Goal: Find specific page/section: Find specific page/section

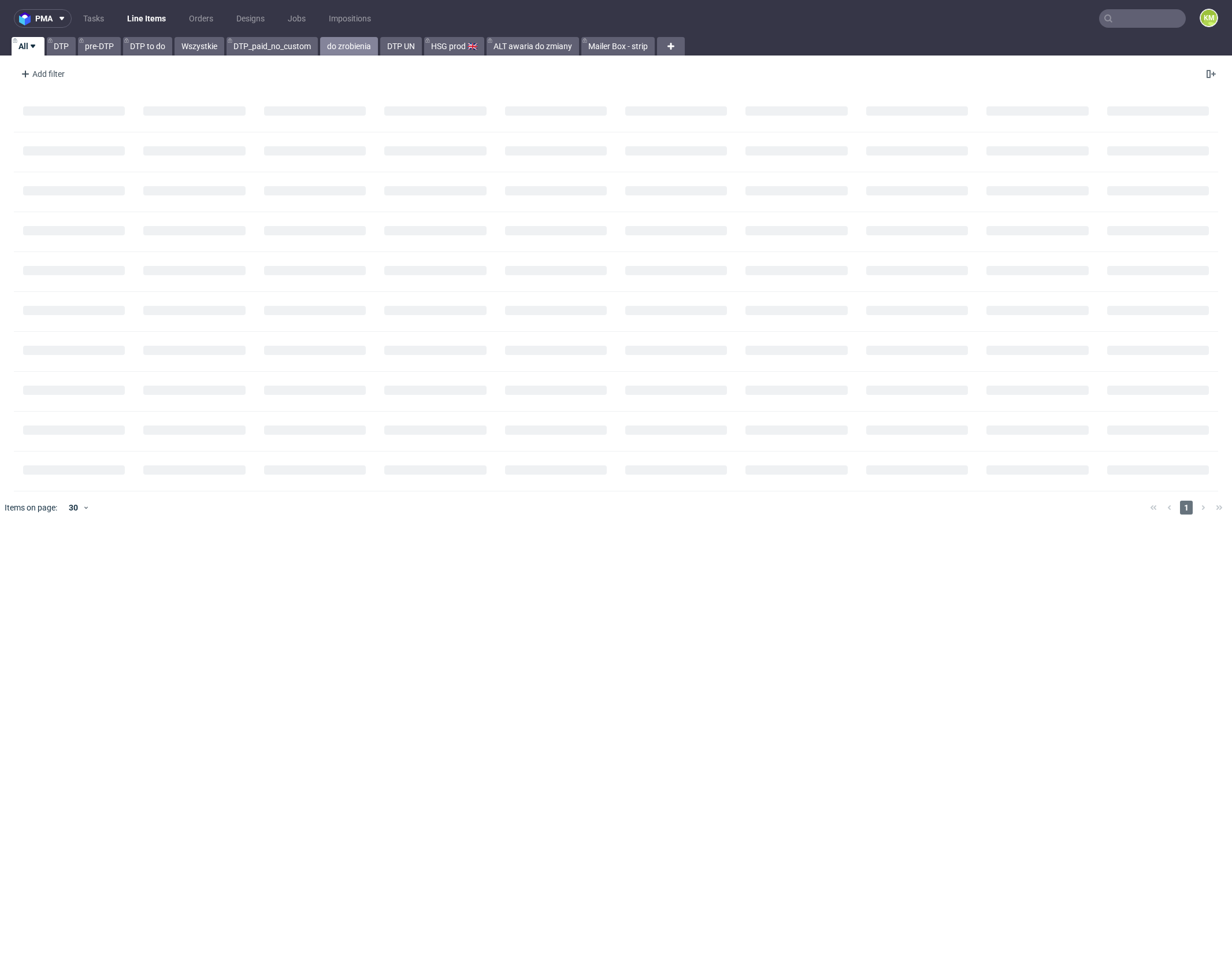
click at [355, 47] on link "do zrobienia" at bounding box center [349, 46] width 58 height 19
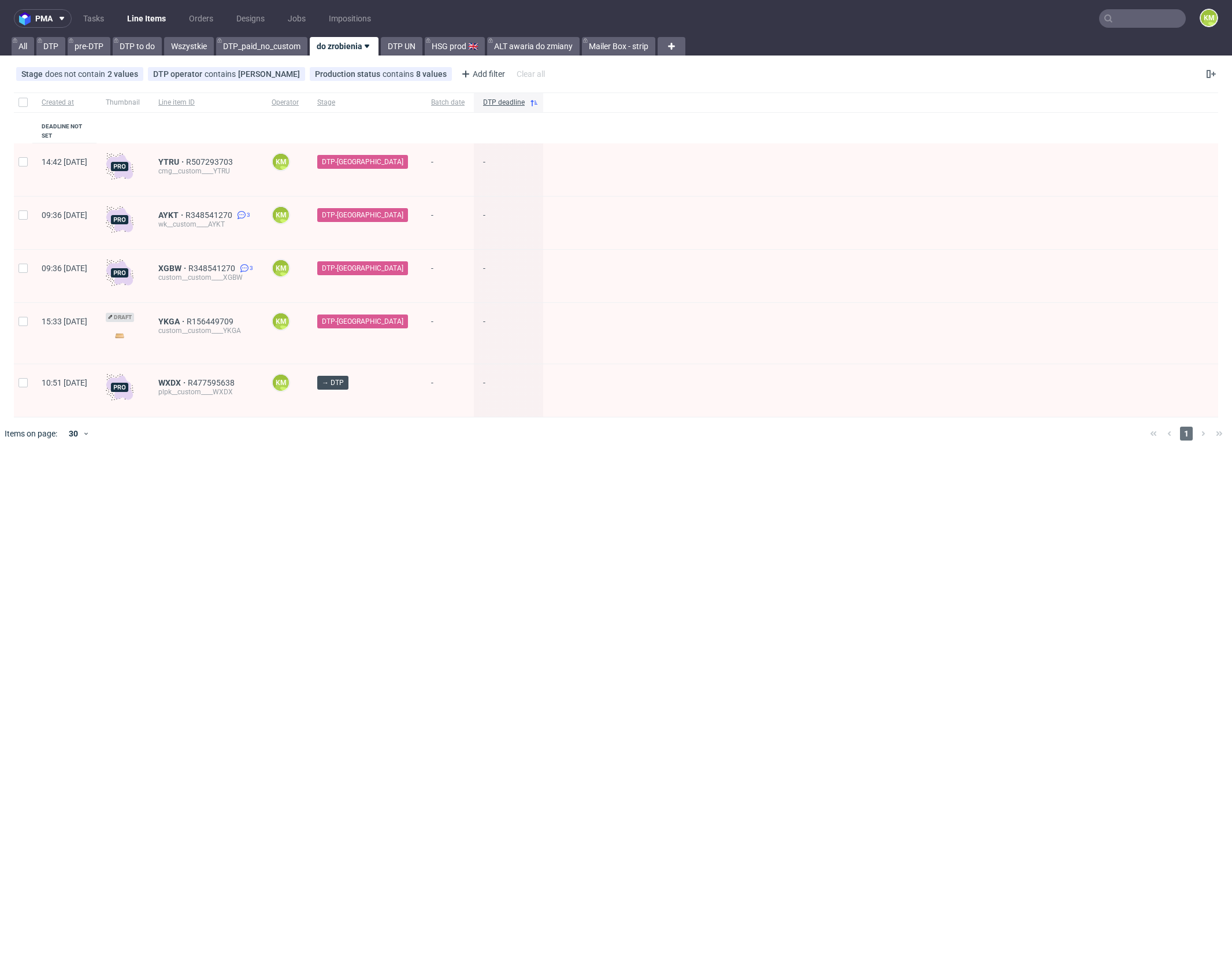
click at [1138, 24] on input "text" at bounding box center [1142, 18] width 86 height 19
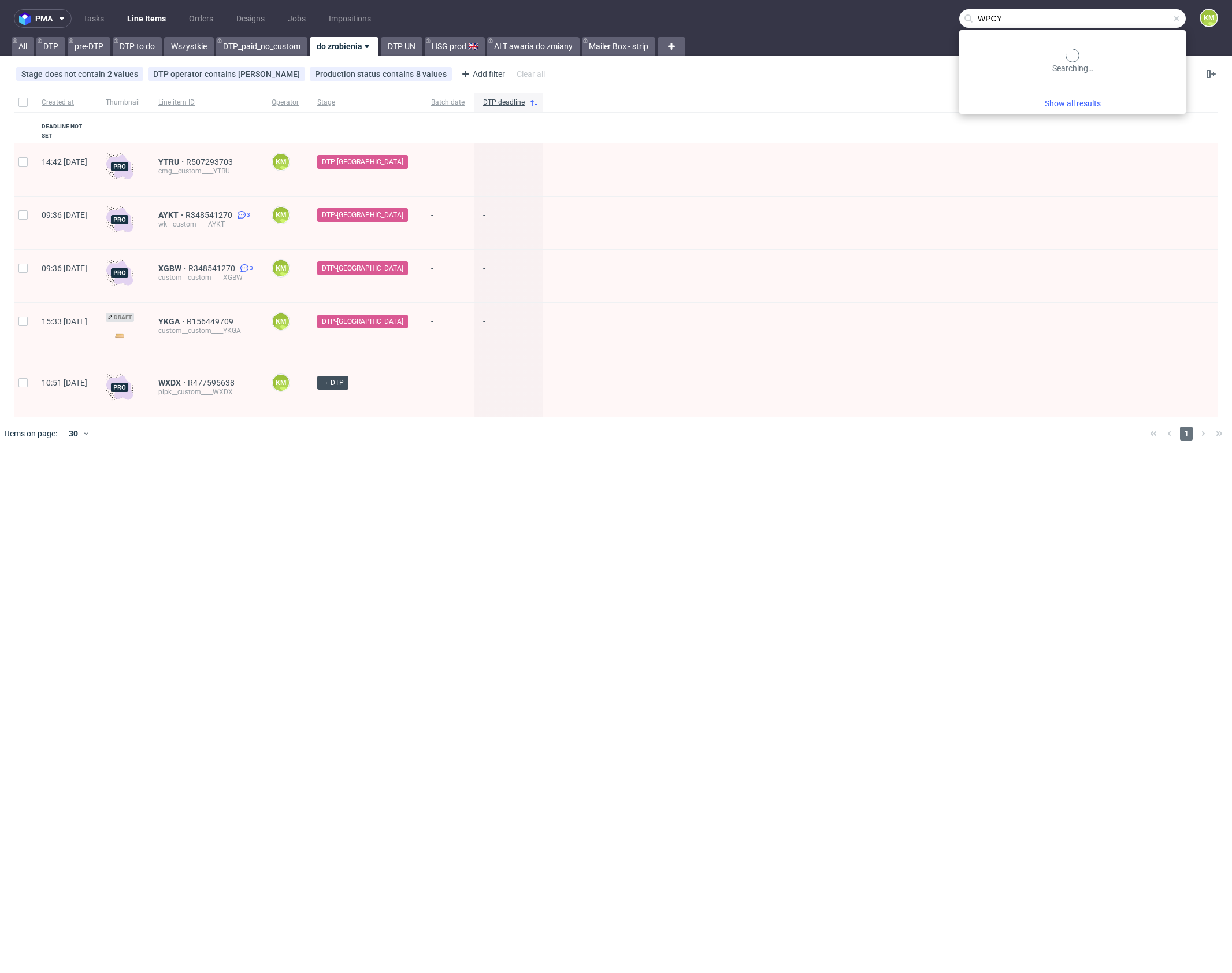
type input "WPCY"
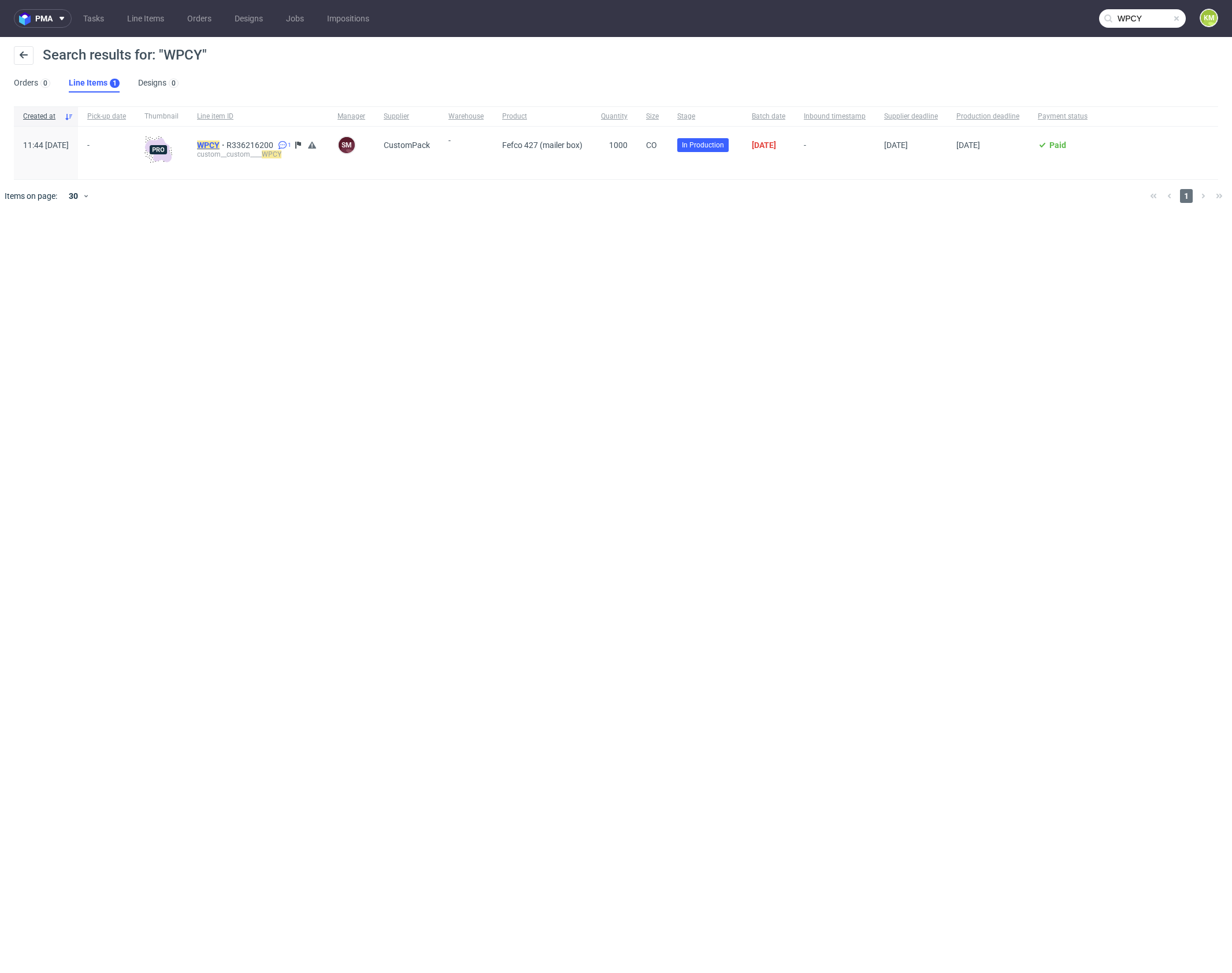
click at [220, 140] on mark "WPCY" at bounding box center [208, 145] width 23 height 9
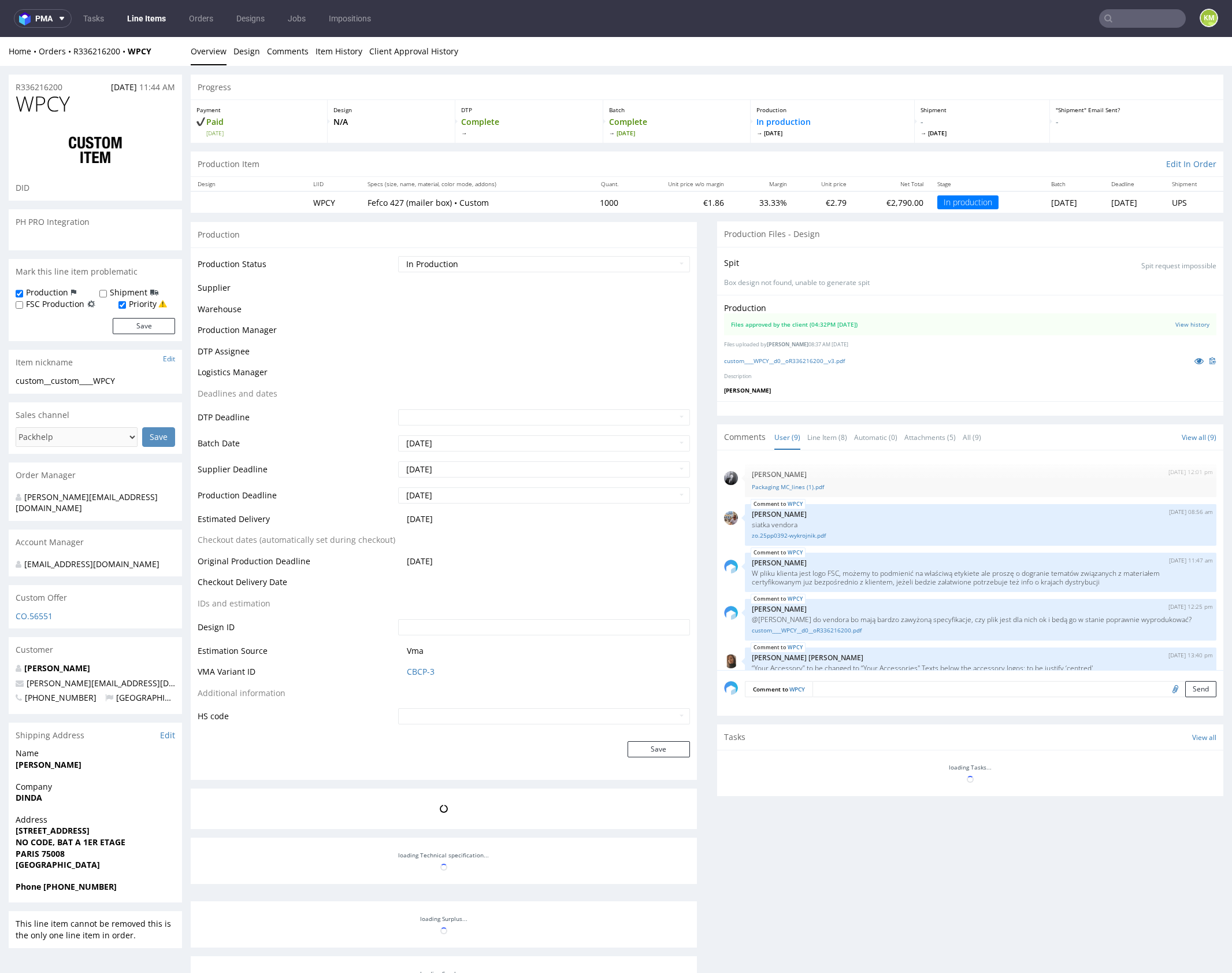
scroll to position [225, 0]
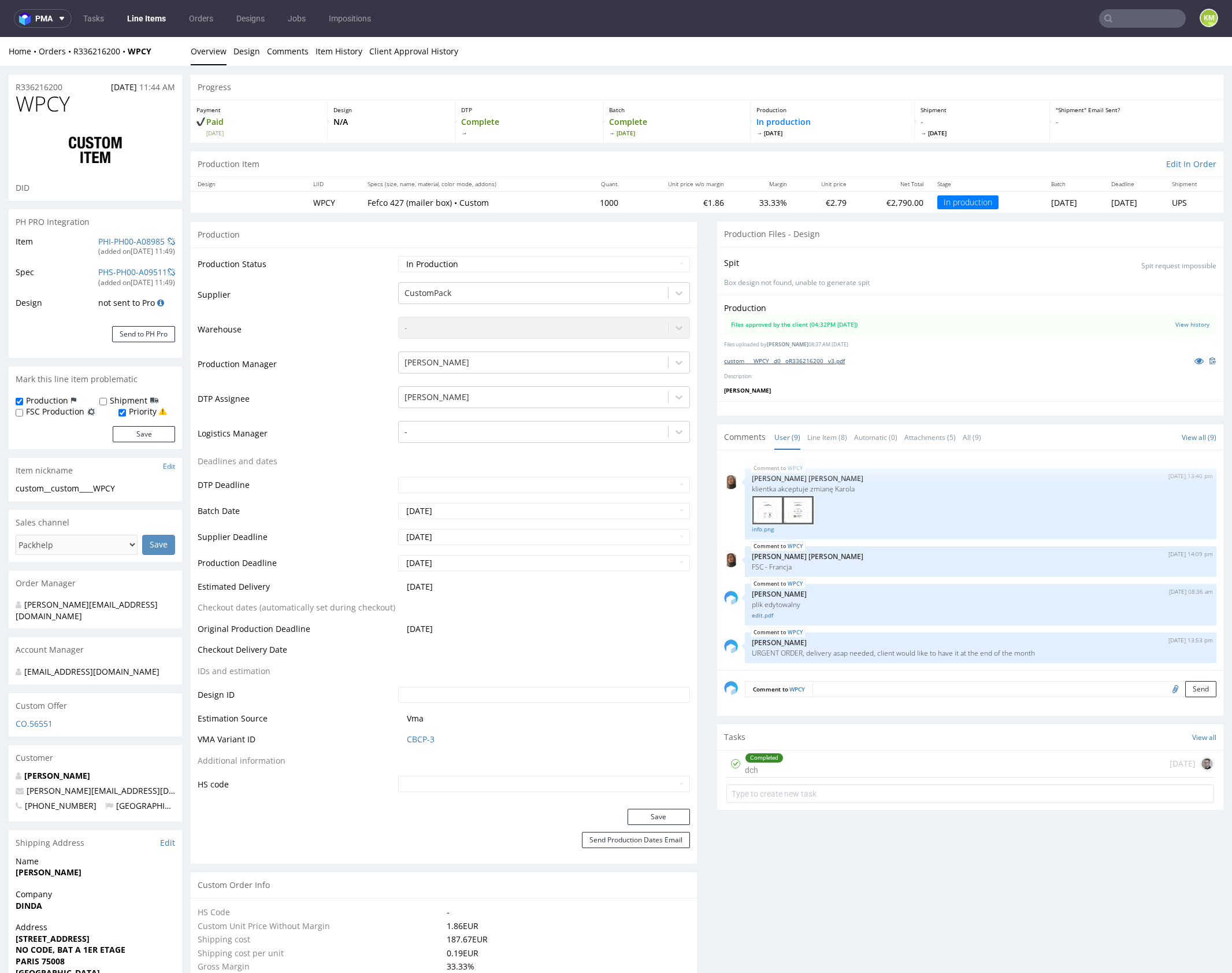
click at [842, 359] on link "custom____WPCY__d0__oR336216200__v3.pdf" at bounding box center [784, 361] width 121 height 8
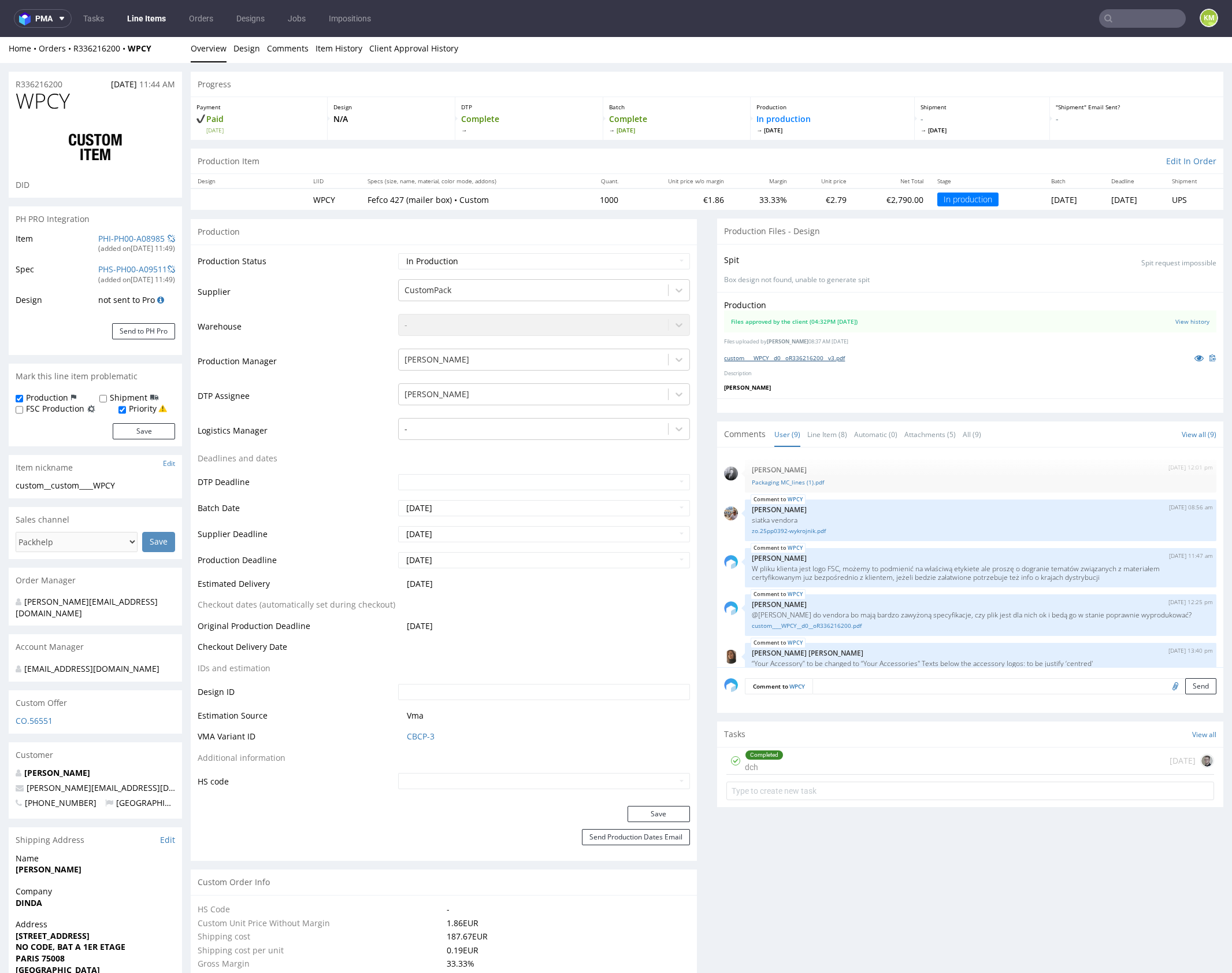
scroll to position [0, 0]
click at [815, 483] on link "Packaging MC_lines (1).pdf" at bounding box center [980, 484] width 458 height 9
